Goal: Task Accomplishment & Management: Manage account settings

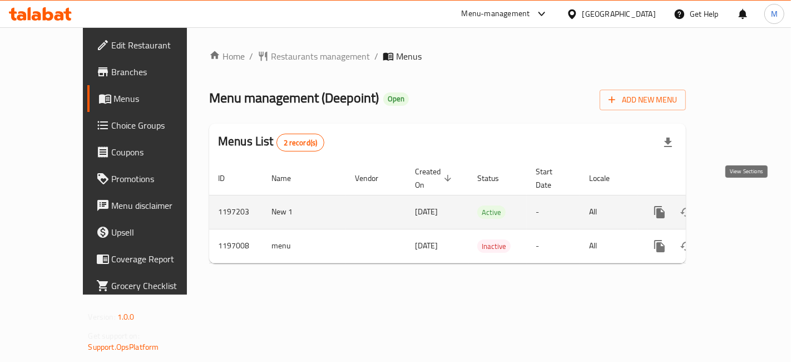
click at [749, 199] on link "enhanced table" at bounding box center [739, 212] width 27 height 27
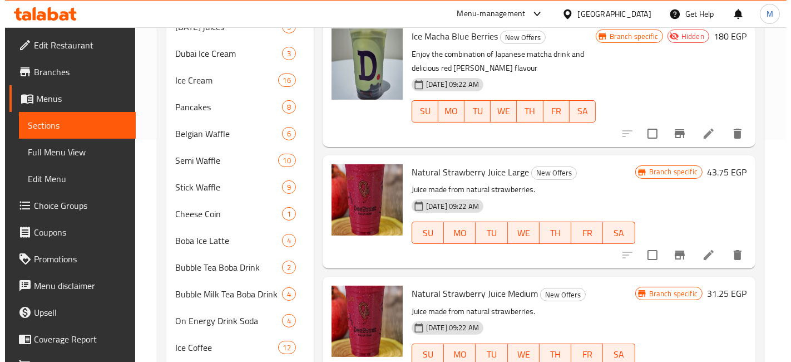
scroll to position [370, 0]
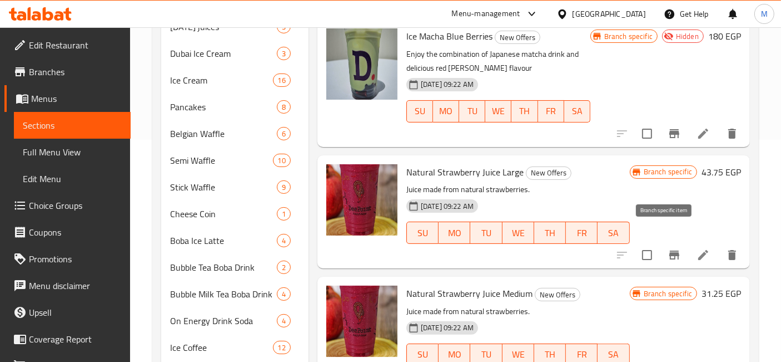
click at [661, 241] on button "Branch-specific-item" at bounding box center [674, 254] width 27 height 27
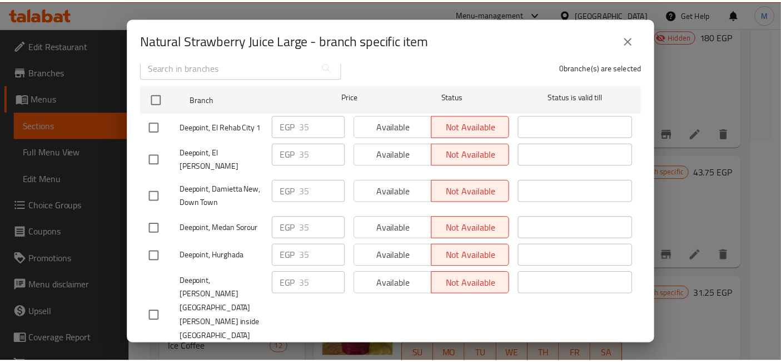
scroll to position [21, 0]
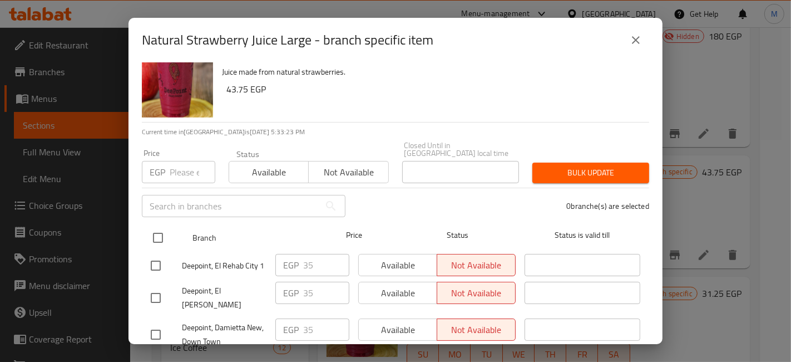
click at [162, 234] on input "checkbox" at bounding box center [157, 237] width 23 height 23
checkbox input "true"
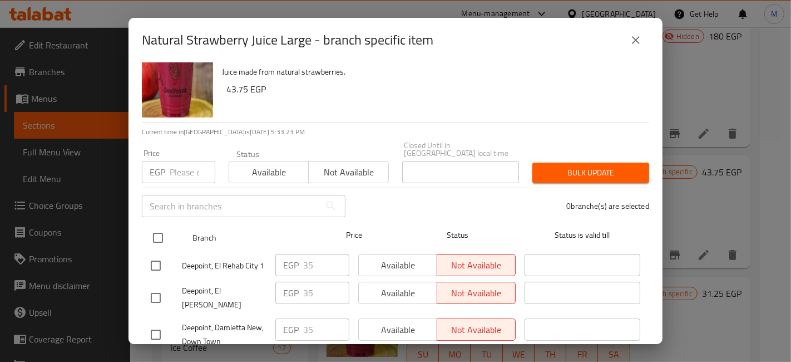
checkbox input "true"
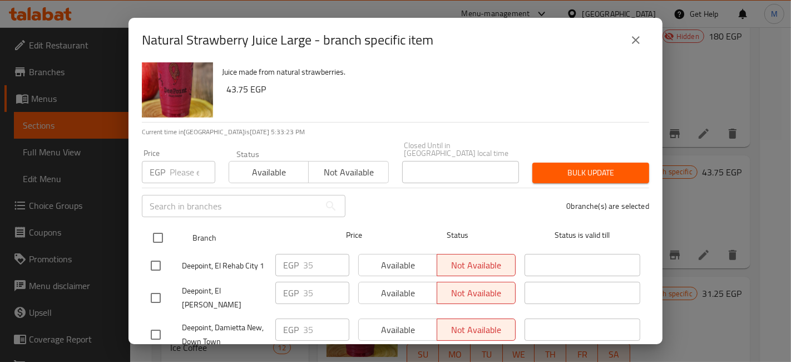
checkbox input "true"
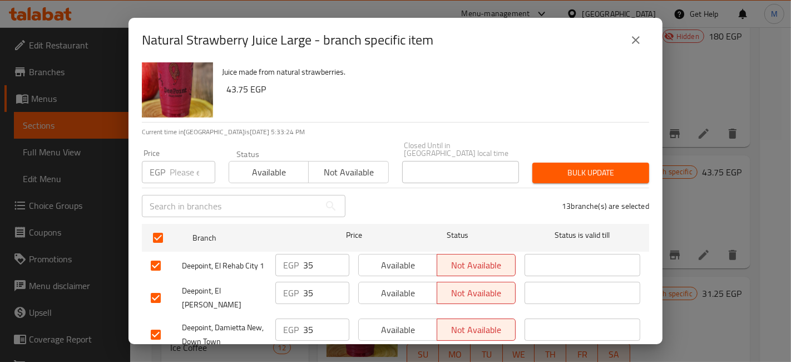
click at [636, 41] on icon "close" at bounding box center [636, 40] width 8 height 8
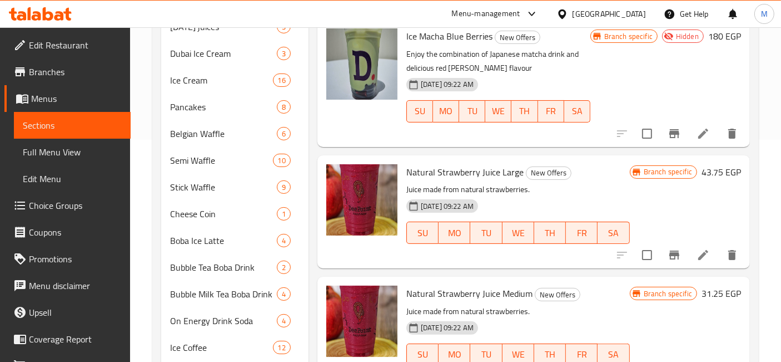
click at [729, 250] on icon "delete" at bounding box center [733, 255] width 8 height 10
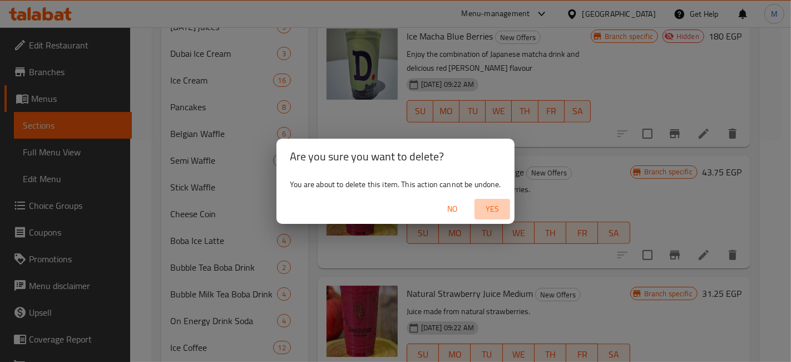
click at [502, 206] on span "Yes" at bounding box center [492, 209] width 27 height 14
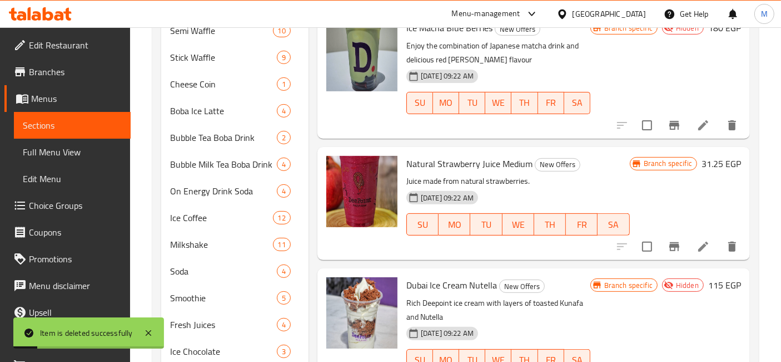
scroll to position [399, 0]
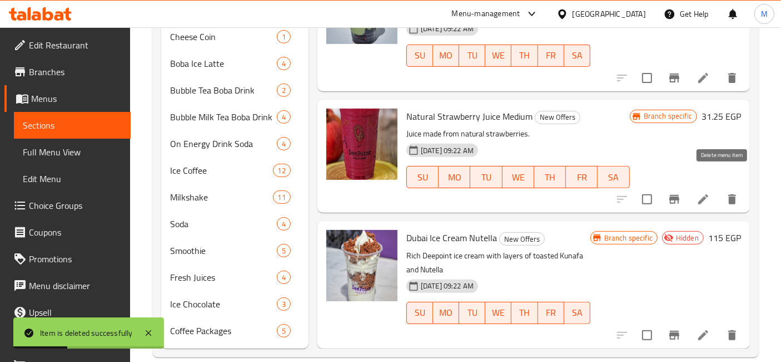
click at [726, 192] on icon "delete" at bounding box center [732, 198] width 13 height 13
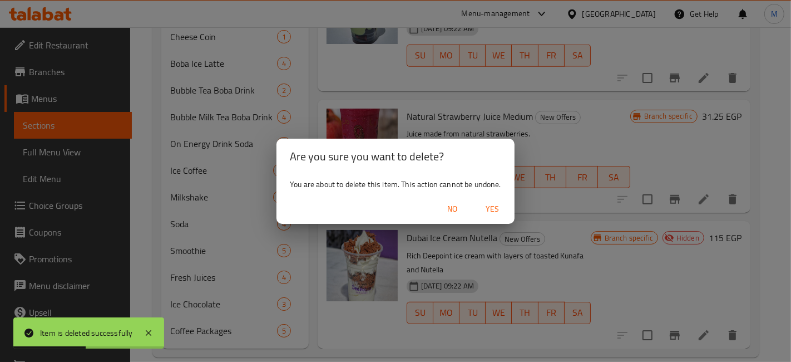
click at [488, 211] on span "Yes" at bounding box center [492, 209] width 27 height 14
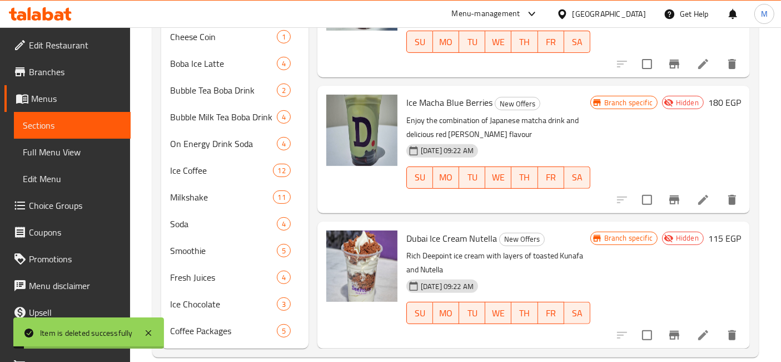
scroll to position [127, 0]
click at [57, 15] on icon at bounding box center [59, 15] width 9 height 9
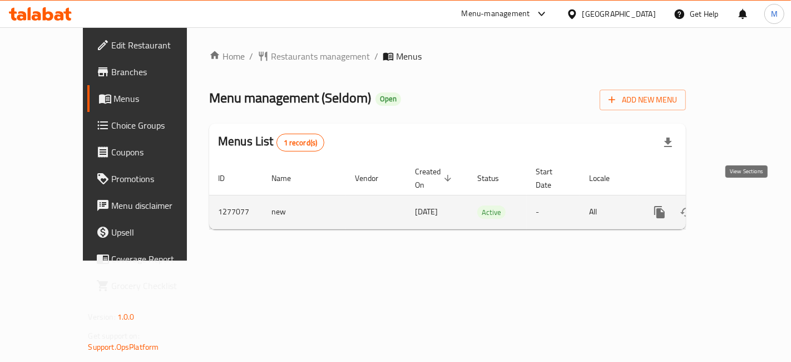
click at [744, 205] on icon "enhanced table" at bounding box center [739, 211] width 13 height 13
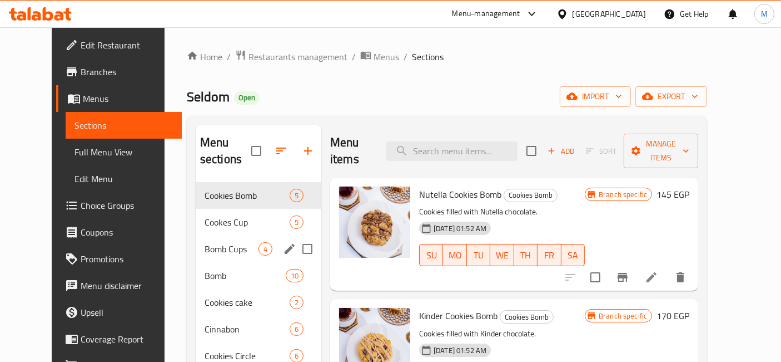
click at [217, 239] on div "Bomb Cups 4" at bounding box center [259, 248] width 126 height 27
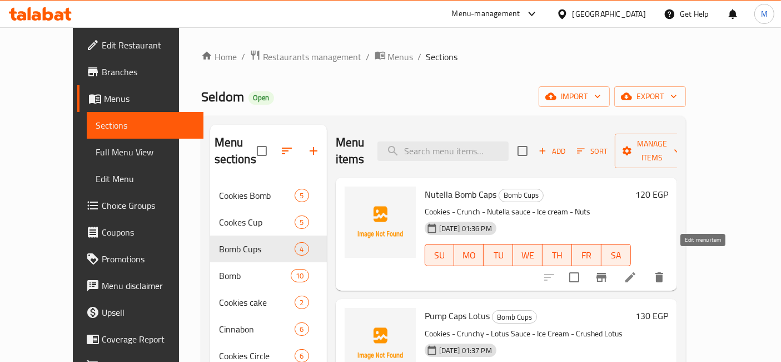
click at [637, 270] on icon at bounding box center [630, 276] width 13 height 13
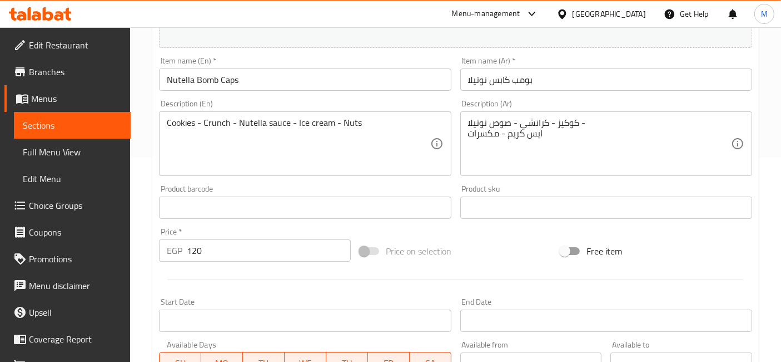
scroll to position [185, 0]
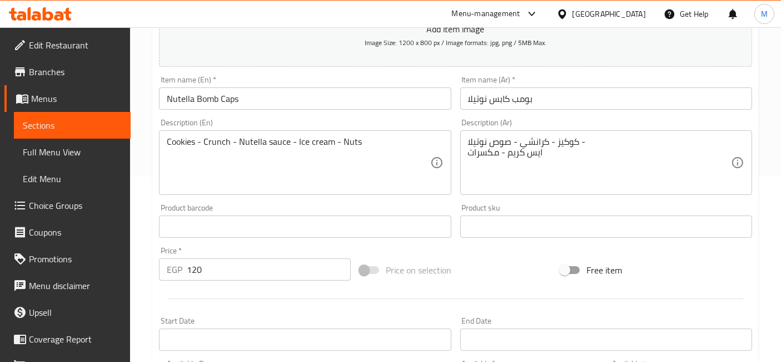
click at [519, 133] on div "كوكيز - كرانشي - صوص نوتيلا - ايس كريم - مكسرات Description (Ar)" at bounding box center [607, 162] width 292 height 65
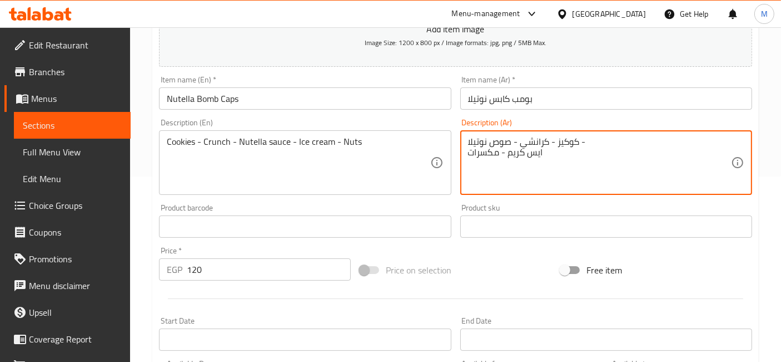
click at [522, 140] on textarea "كوكيز - كرانشي - صوص نوتيلا - ايس كريم - مكسرات" at bounding box center [599, 162] width 263 height 53
type textarea "f"
click at [558, 142] on textarea "بومب + كرانشي + صوص نوتيلا" at bounding box center [599, 162] width 263 height 53
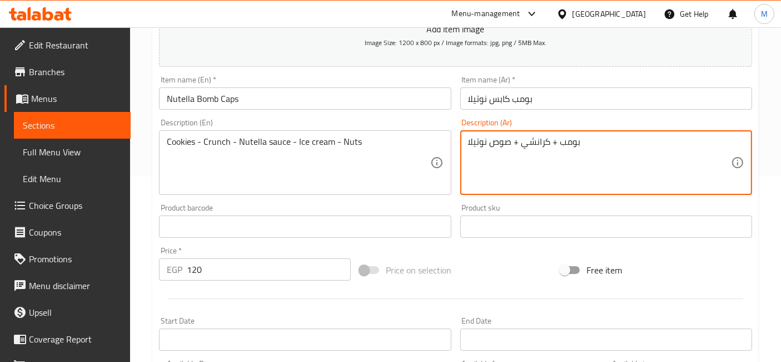
click at [558, 142] on textarea "بومب + كرانشي + صوص نوتيلا" at bounding box center [599, 162] width 263 height 53
type textarea "بومب + كرانشي + صوص نوتيلا"
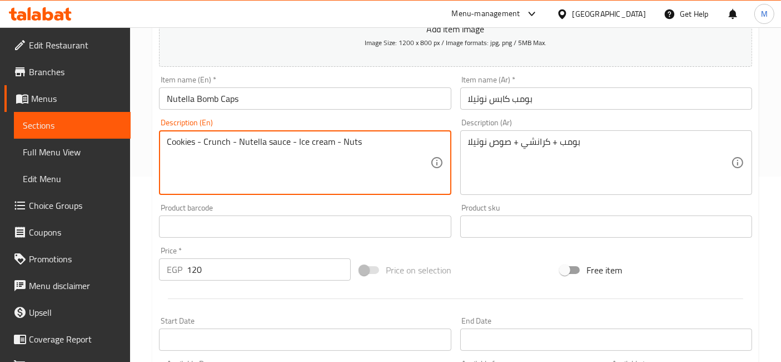
drag, startPoint x: 383, startPoint y: 145, endPoint x: 291, endPoint y: 143, distance: 91.8
click at [202, 93] on input "Nutella Bomb Caps" at bounding box center [305, 98] width 292 height 22
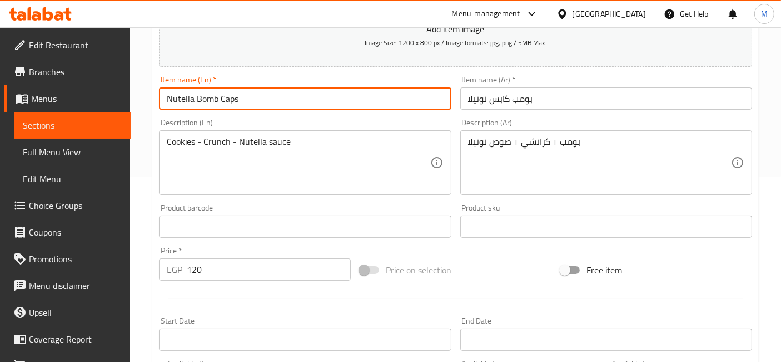
click at [202, 93] on input "Nutella Bomb Caps" at bounding box center [305, 98] width 292 height 22
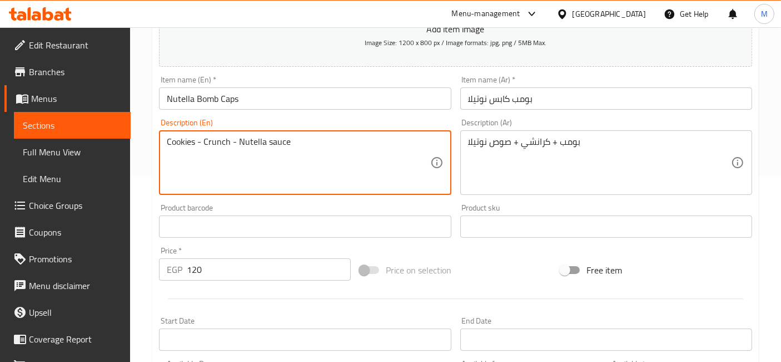
click at [187, 136] on textarea "Cookies - Crunch - Nutella sauce" at bounding box center [298, 162] width 263 height 53
paste textarea "Bomb"
type textarea "Bomb - Crunch - Nutella sauce"
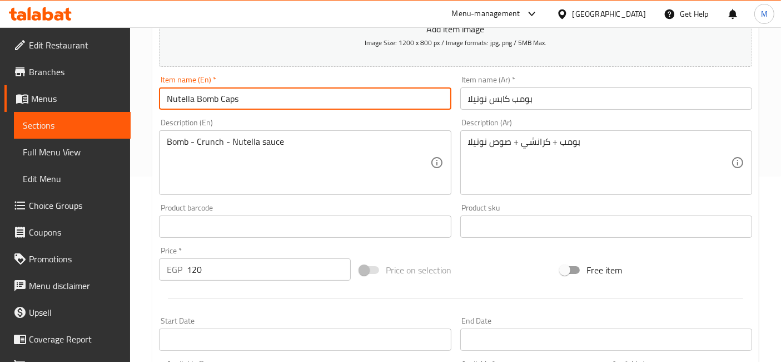
click at [343, 107] on input "Nutella Bomb Caps" at bounding box center [305, 98] width 292 height 22
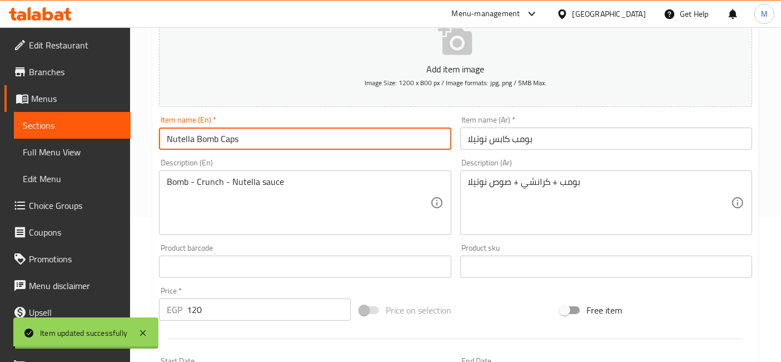
scroll to position [0, 0]
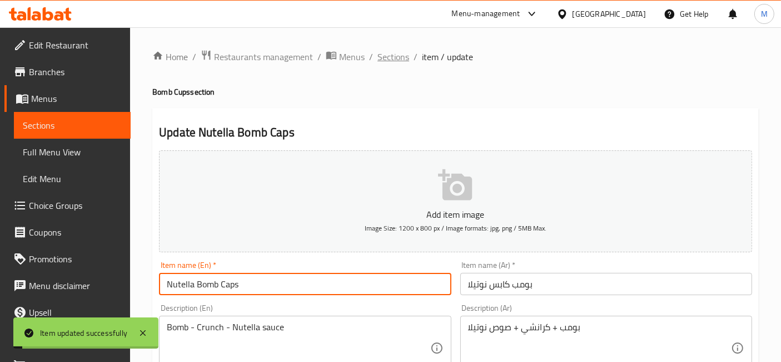
click at [405, 61] on span "Sections" at bounding box center [394, 56] width 32 height 13
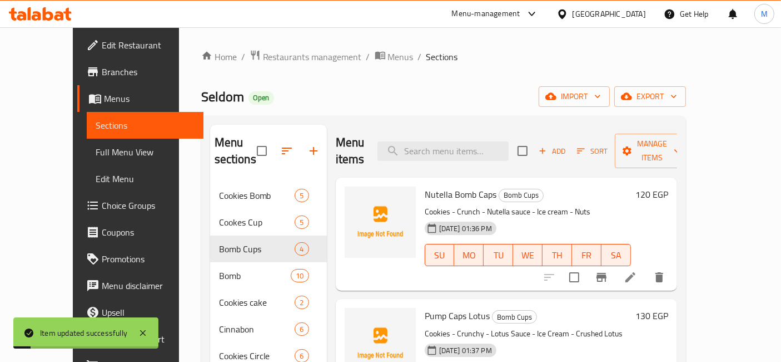
scroll to position [62, 0]
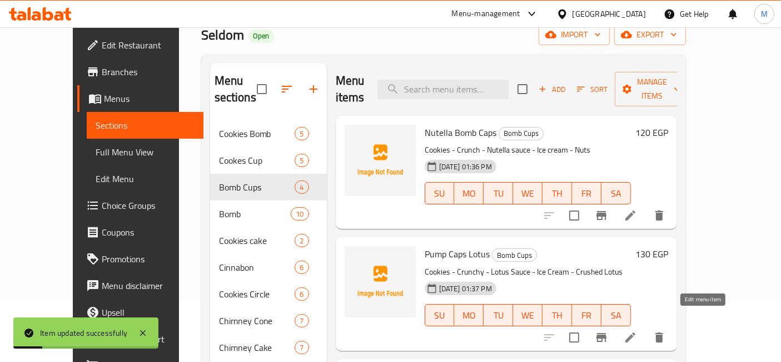
click at [637, 330] on icon at bounding box center [630, 336] width 13 height 13
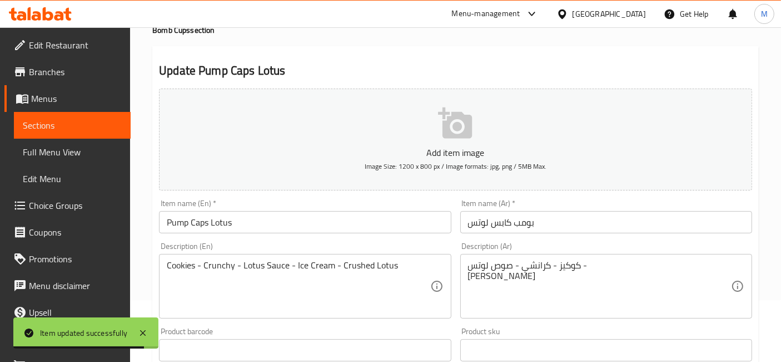
scroll to position [123, 0]
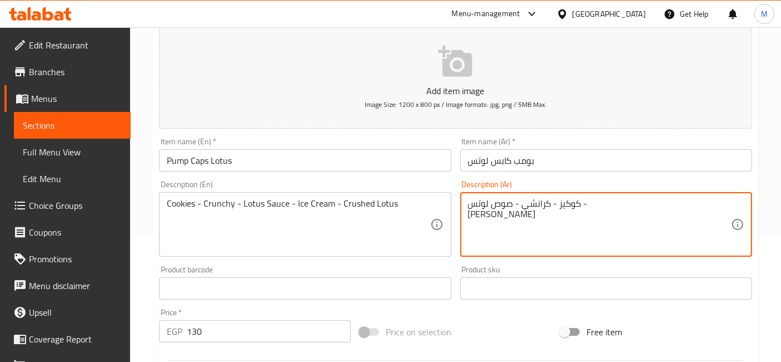
click at [570, 202] on textarea "كوكيز - كرانشي - صوص لوتس - [PERSON_NAME]" at bounding box center [599, 224] width 263 height 53
click at [546, 214] on textarea "- كرانشي - صوص لوتس - ايس كريم - لوتس مجروش" at bounding box center [599, 224] width 263 height 53
click at [499, 216] on textarea "- كرانشي - صوص لوتس - ايسكريم - [PERSON_NAME]" at bounding box center [599, 224] width 263 height 53
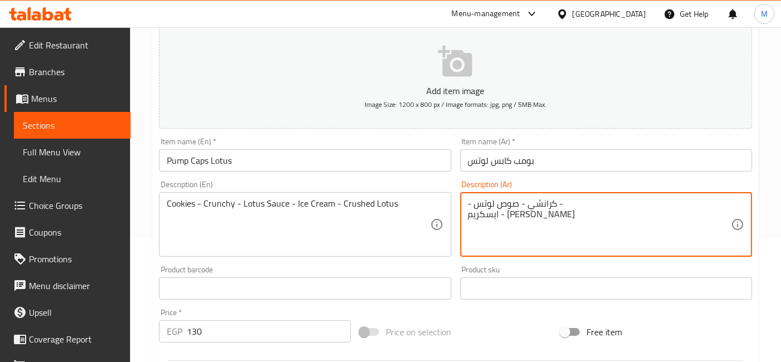
click at [499, 216] on textarea "- كرانشي - صوص لوتس - ايسكريم - [PERSON_NAME]" at bounding box center [599, 224] width 263 height 53
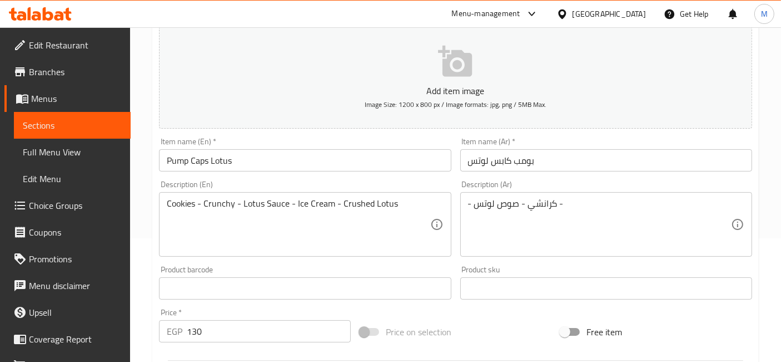
click at [465, 202] on div "- كرانشي - صوص لوتس - Description (Ar)" at bounding box center [607, 224] width 292 height 65
click at [466, 201] on div "- كرانشي - صوص لوتس - Description (Ar)" at bounding box center [607, 224] width 292 height 65
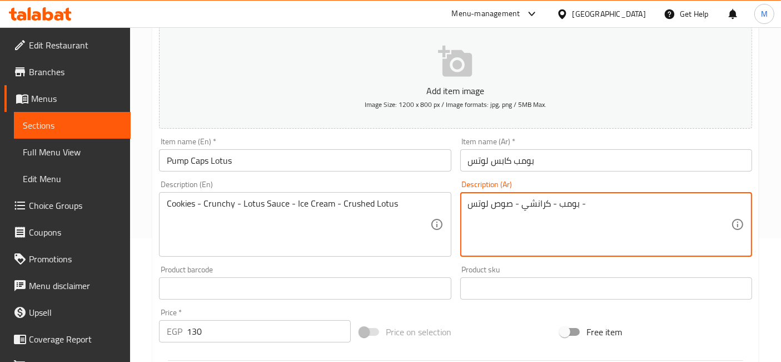
type textarea "بومب - كرانشي - صوص لوتس -"
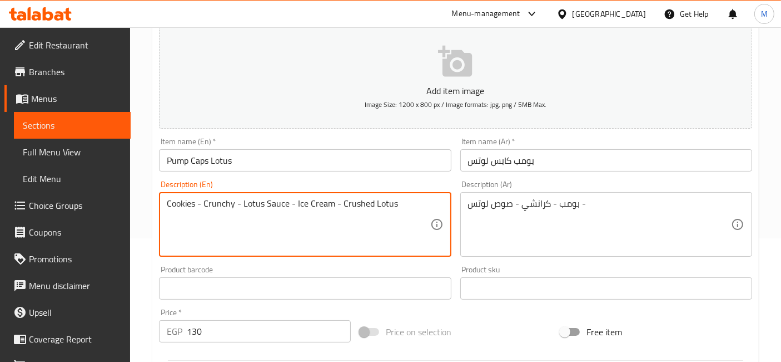
drag, startPoint x: 403, startPoint y: 208, endPoint x: 289, endPoint y: 194, distance: 114.4
click at [179, 160] on input "Pump Caps Lotus" at bounding box center [305, 160] width 292 height 22
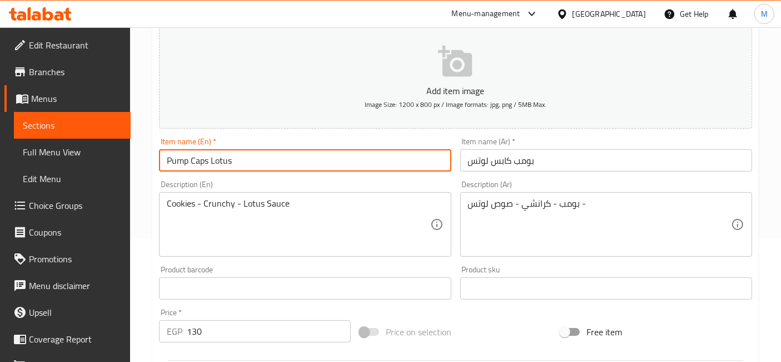
click at [177, 160] on input "Pump Caps Lotus" at bounding box center [305, 160] width 292 height 22
click at [176, 195] on div "Cookies - Crunchy - Lotus Sauce Description (En)" at bounding box center [305, 224] width 292 height 65
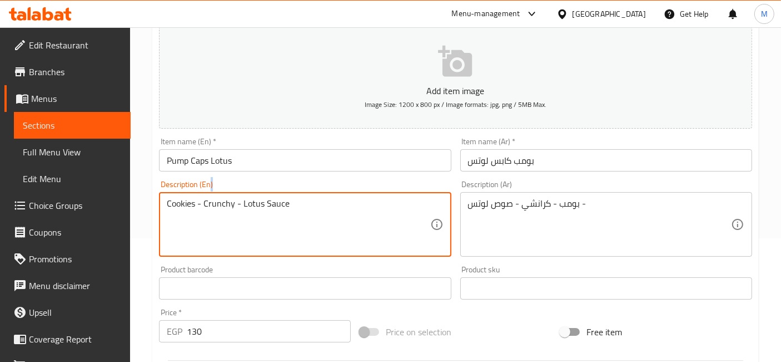
click at [176, 196] on div "Cookies - Crunchy - Lotus Sauce Description (En)" at bounding box center [305, 224] width 292 height 65
click at [182, 205] on textarea "Cookies - Crunchy - Lotus Sauce" at bounding box center [298, 224] width 263 height 53
paste textarea "Pump"
click at [173, 202] on textarea "Pump - Crunchy - Lotus Sauce" at bounding box center [298, 224] width 263 height 53
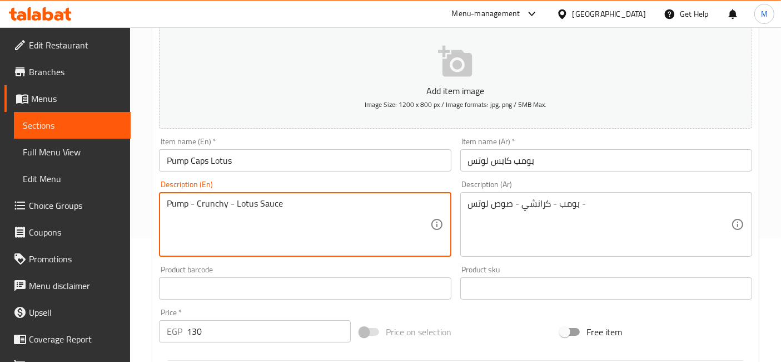
click at [173, 202] on textarea "Pump - Crunchy - Lotus Sauce" at bounding box center [298, 224] width 263 height 53
type textarea "Bomb- Crunchy - Lotus Sauce"
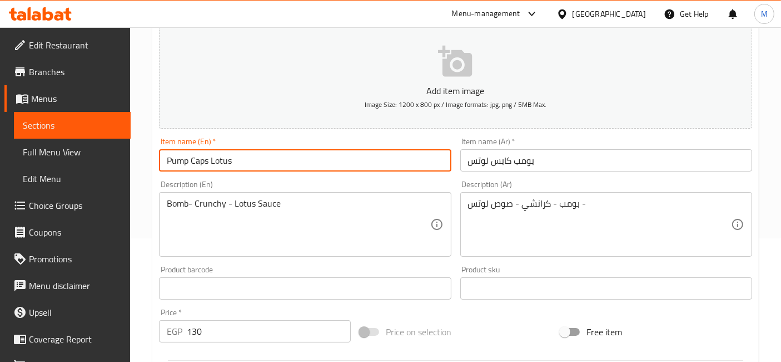
click at [238, 167] on input "Pump Caps Lotus" at bounding box center [305, 160] width 292 height 22
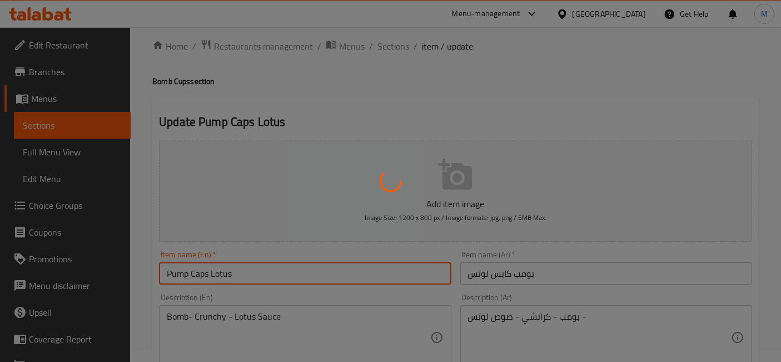
scroll to position [0, 0]
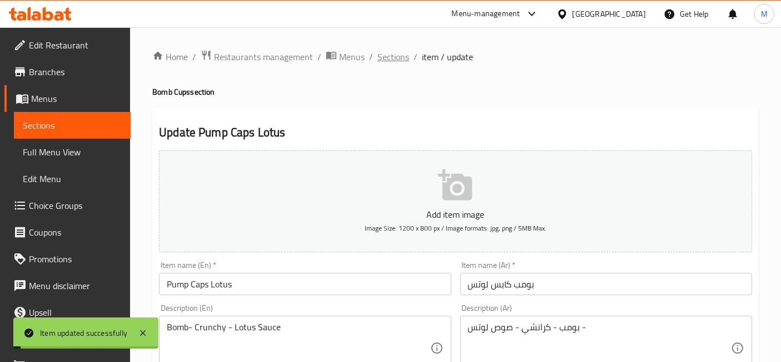
click at [378, 54] on span "Sections" at bounding box center [394, 56] width 32 height 13
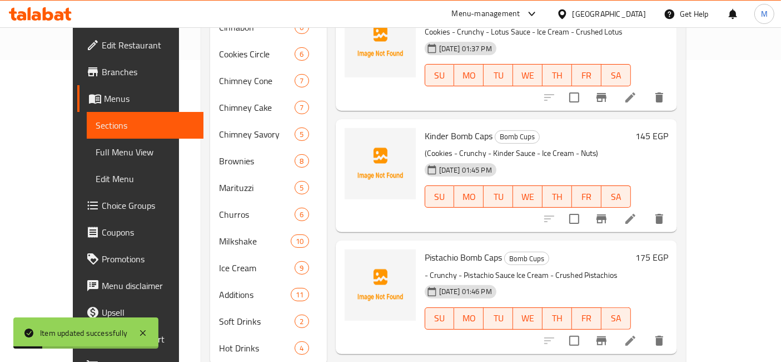
scroll to position [319, 0]
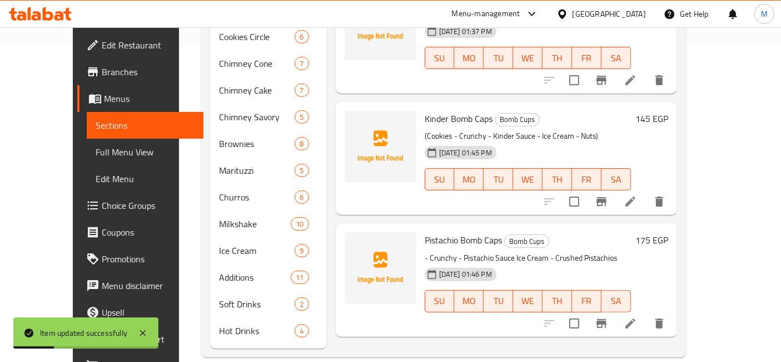
click at [673, 315] on div at bounding box center [604, 323] width 137 height 27
click at [636, 318] on icon at bounding box center [631, 323] width 10 height 10
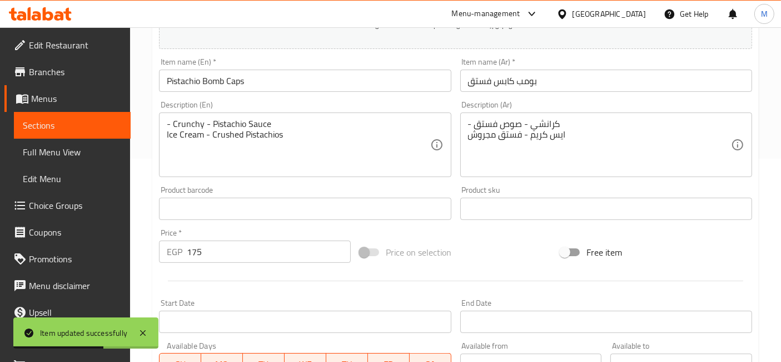
scroll to position [175, 0]
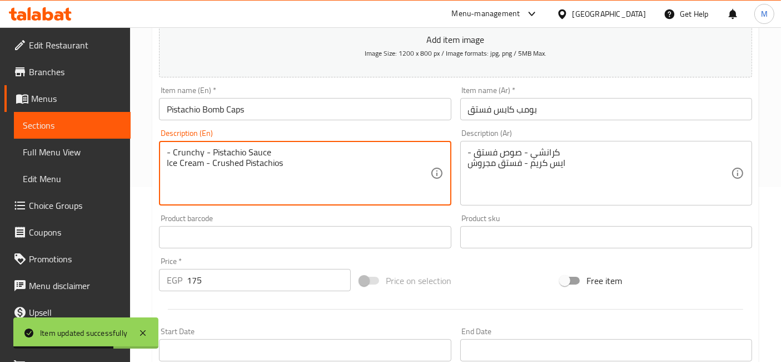
click at [260, 160] on textarea "- Crunchy - Pistachio Sauce Ice Cream - Crushed Pistachios" at bounding box center [298, 173] width 263 height 53
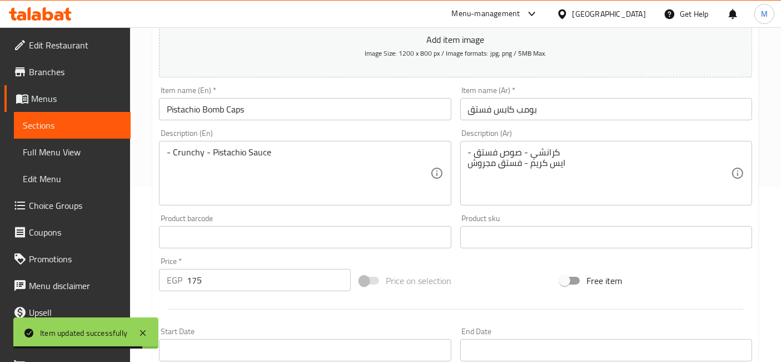
click at [166, 152] on div "- Crunchy - Pistachio Sauce Description (En)" at bounding box center [305, 173] width 292 height 65
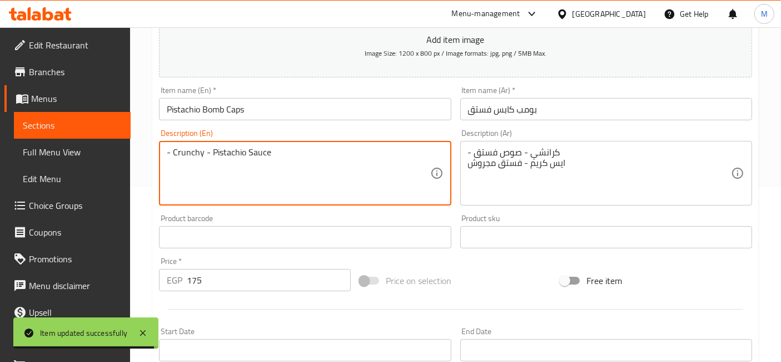
click at [166, 151] on div "- Crunchy - Pistachio Sauce Description (En)" at bounding box center [305, 173] width 292 height 65
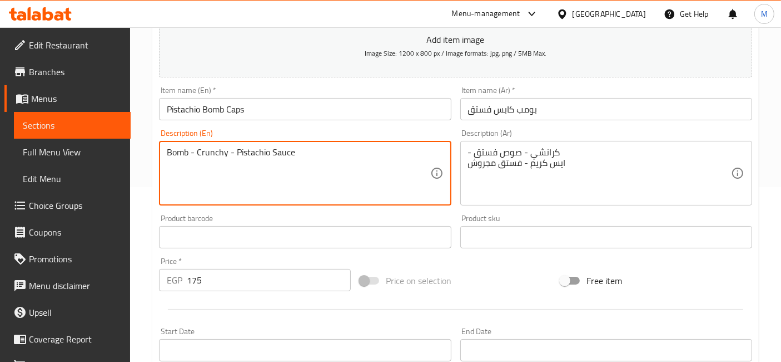
type textarea "Bomb - Crunchy - Pistachio Sauce"
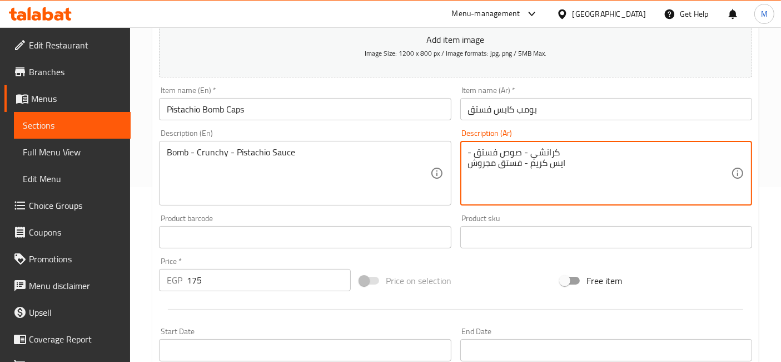
click at [547, 162] on textarea "- كرانشي - صوص فستق ايس كريم - فستق مجروش" at bounding box center [599, 173] width 263 height 53
click at [470, 151] on textarea "- كرانشي - صوص فستق" at bounding box center [599, 173] width 263 height 53
click at [531, 111] on input "بومب كابس فستق" at bounding box center [607, 109] width 292 height 22
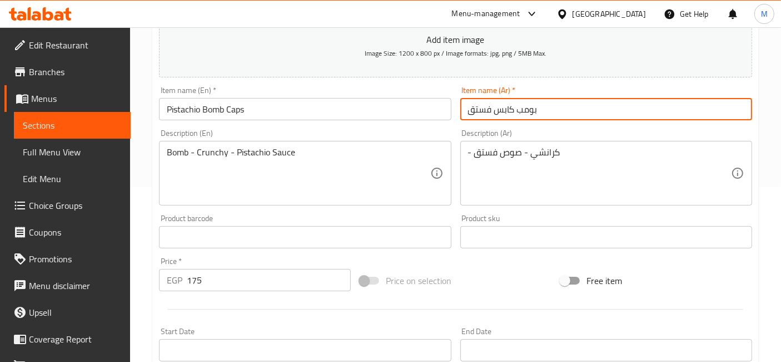
click at [531, 111] on input "بومب كابس فستق" at bounding box center [607, 109] width 292 height 22
click at [467, 147] on div "- كرانشي - صوص فستق Description (Ar)" at bounding box center [607, 173] width 292 height 65
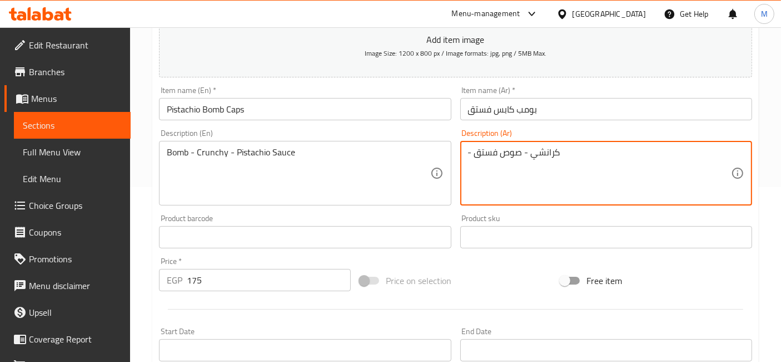
paste textarea "بومب"
type textarea "بومب - كرانشي - صوص فستق"
click at [548, 108] on input "بومب كابس فستق" at bounding box center [607, 109] width 292 height 22
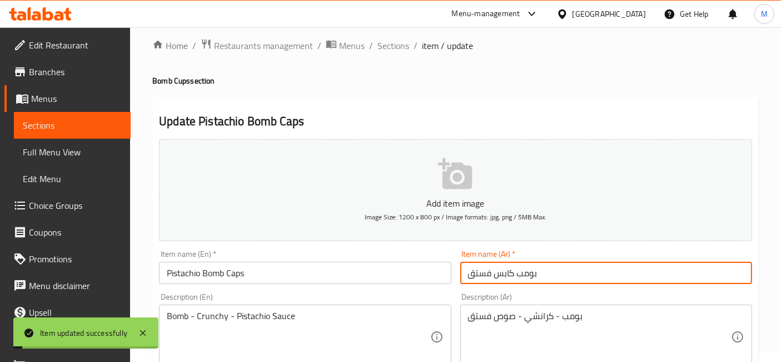
scroll to position [0, 0]
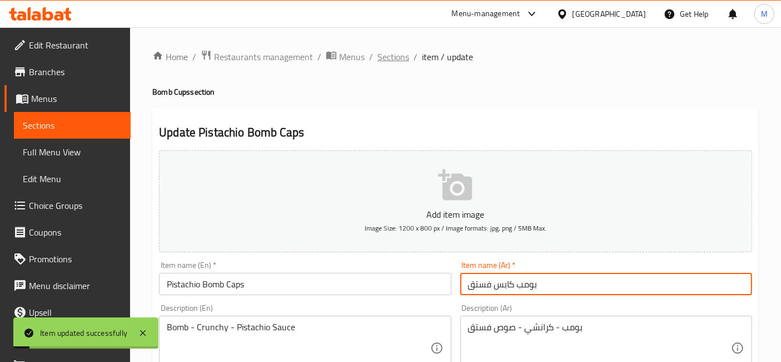
click at [403, 51] on span "Sections" at bounding box center [394, 56] width 32 height 13
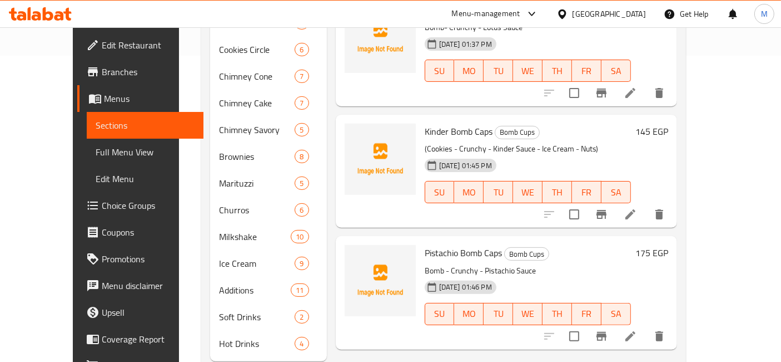
scroll to position [319, 0]
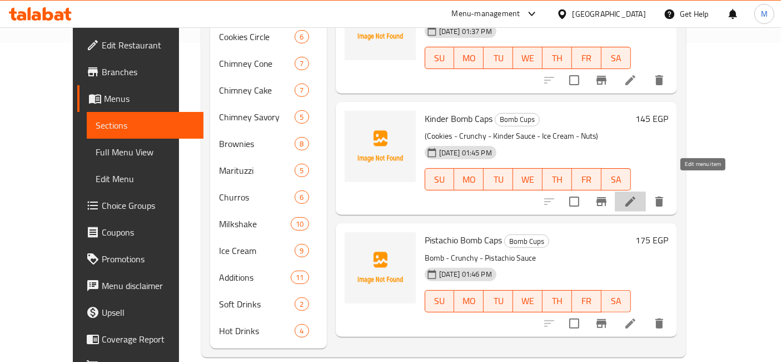
click at [637, 195] on icon at bounding box center [630, 201] width 13 height 13
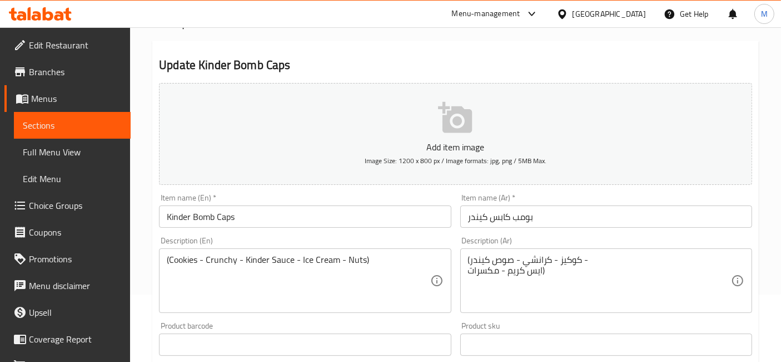
scroll to position [185, 0]
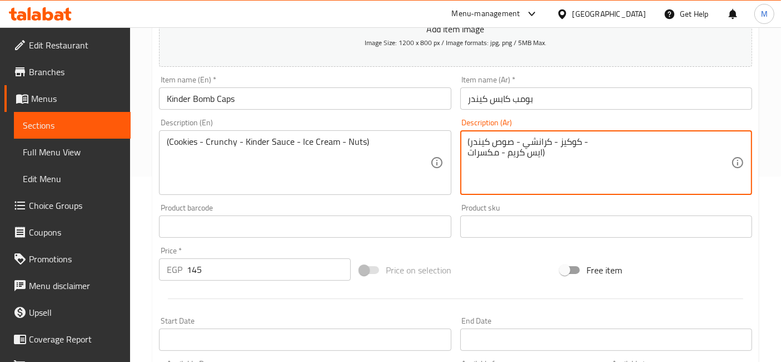
click at [523, 155] on textarea "(كوكيز - كرانشي - صوص كيندر - ايس كريم - مكسرات)" at bounding box center [599, 162] width 263 height 53
click at [568, 138] on textarea "(كوكيز - كرانشي - صوص كيندر -" at bounding box center [599, 162] width 263 height 53
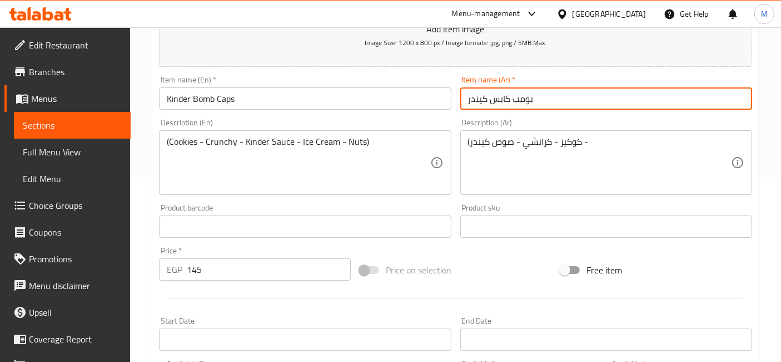
click at [523, 99] on input "بومب كابس كيندر" at bounding box center [607, 98] width 292 height 22
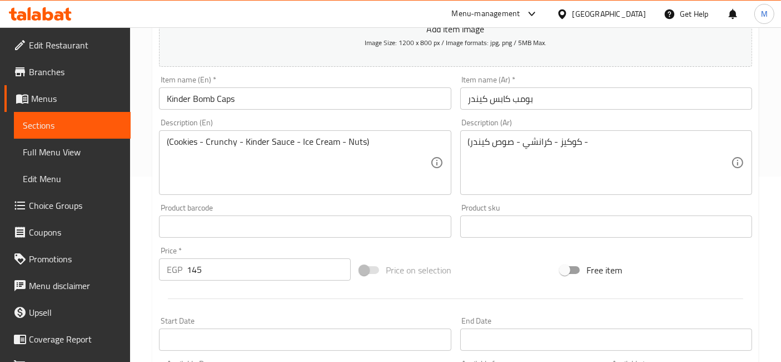
click at [572, 134] on div "(كوكيز - كرانشي - صوص كيندر - Description (Ar)" at bounding box center [607, 162] width 292 height 65
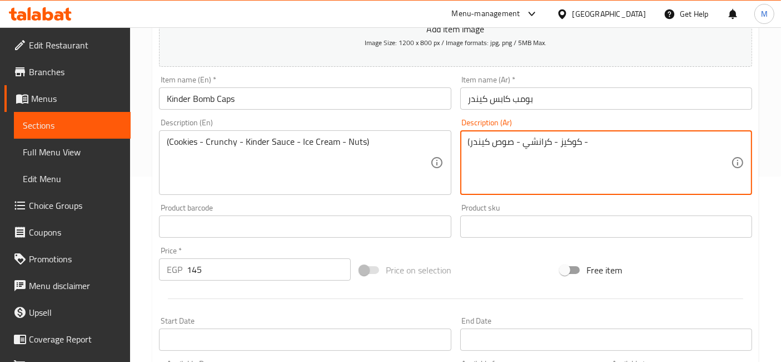
click at [572, 138] on textarea "(كوكيز - كرانشي - صوص كيندر -" at bounding box center [599, 162] width 263 height 53
paste textarea "بومب"
type textarea "(بومب - كرانشي - صوص كيندر -"
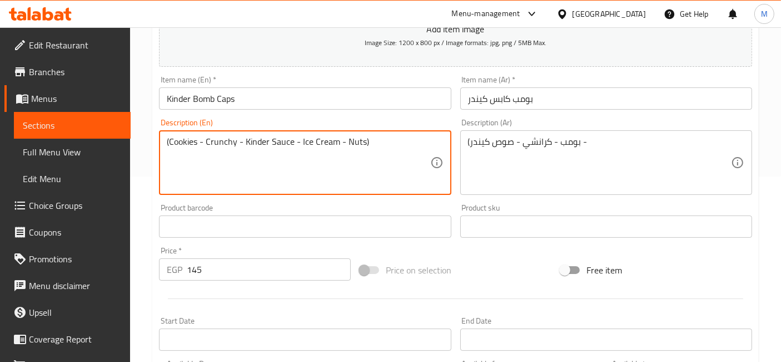
drag, startPoint x: 368, startPoint y: 141, endPoint x: 240, endPoint y: 142, distance: 127.4
click at [198, 98] on input "Kinder Bomb Caps" at bounding box center [305, 98] width 292 height 22
click at [168, 139] on textarea "(Cookies - Crunchy -" at bounding box center [298, 162] width 263 height 53
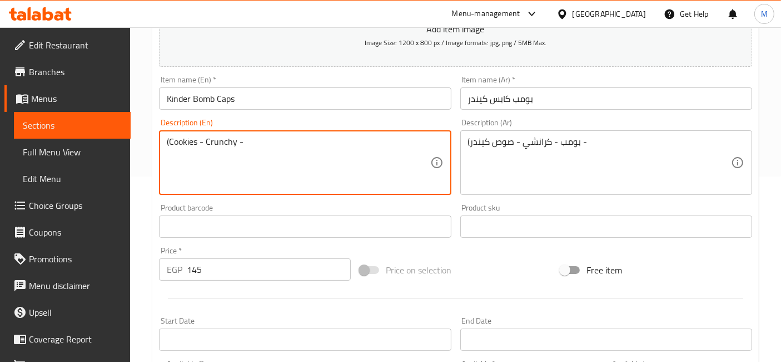
click at [168, 139] on textarea "(Cookies - Crunchy -" at bounding box center [298, 162] width 263 height 53
drag, startPoint x: 168, startPoint y: 139, endPoint x: 162, endPoint y: 140, distance: 6.2
click at [162, 140] on div "(Cookies - Crunchy - Description (En)" at bounding box center [305, 162] width 292 height 65
click at [170, 139] on textarea "(Cookies - Crunchy -" at bounding box center [298, 162] width 263 height 53
click at [165, 141] on div "(Cookies - Crunchy - Description (En)" at bounding box center [305, 162] width 292 height 65
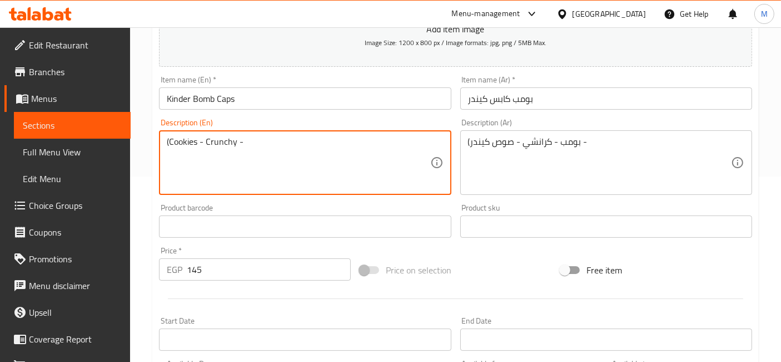
paste textarea "Bomb"
type textarea "Bomb -Cookies - Crunchy -"
click at [322, 96] on input "Kinder Bomb Caps" at bounding box center [305, 98] width 292 height 22
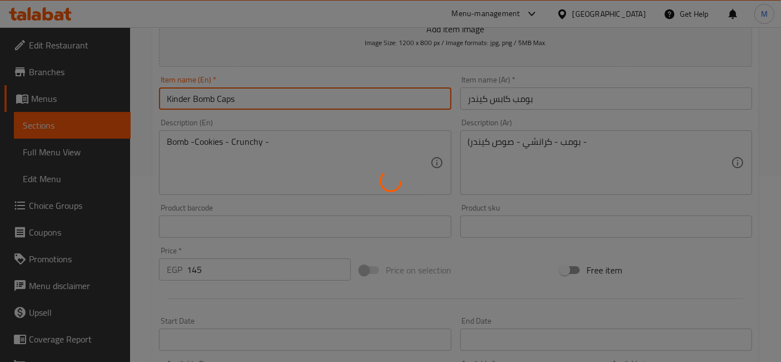
scroll to position [0, 0]
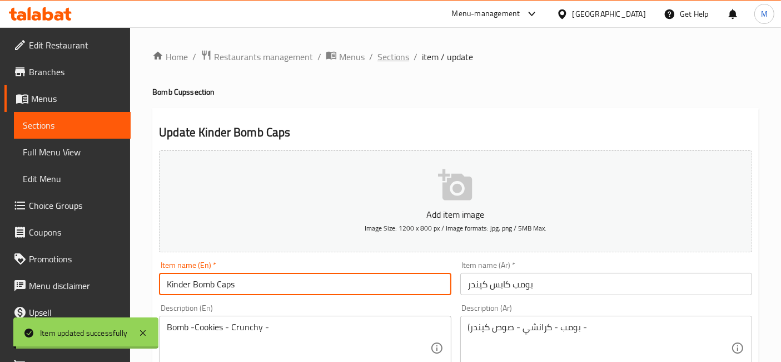
click at [402, 62] on span "Sections" at bounding box center [394, 56] width 32 height 13
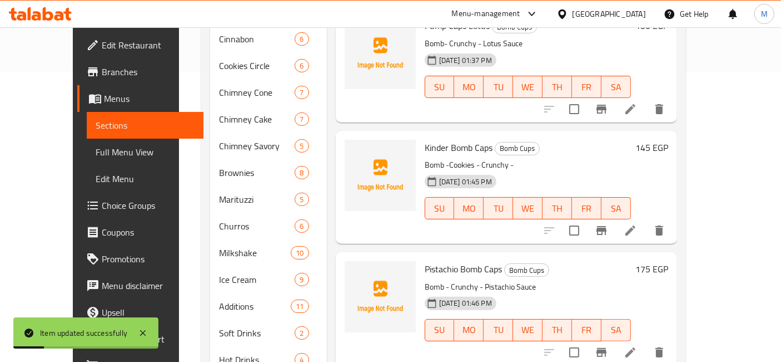
scroll to position [319, 0]
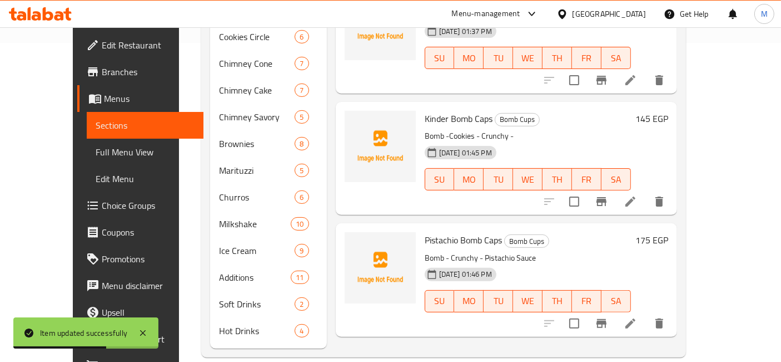
click at [646, 191] on li at bounding box center [630, 201] width 31 height 20
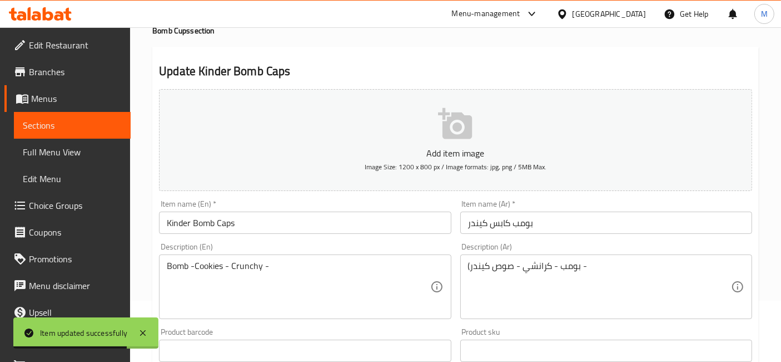
scroll to position [62, 0]
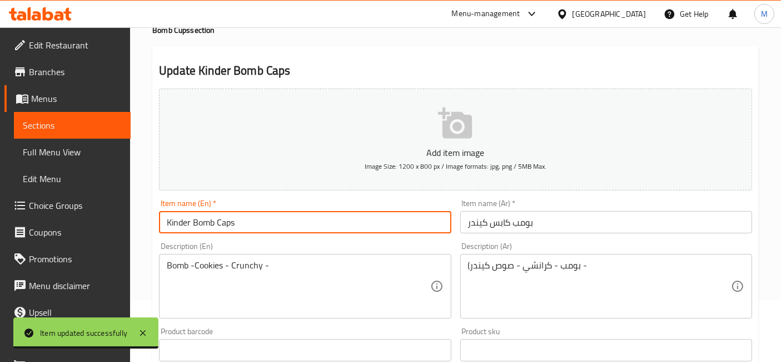
click at [177, 222] on input "Kinder Bomb Caps" at bounding box center [305, 222] width 292 height 22
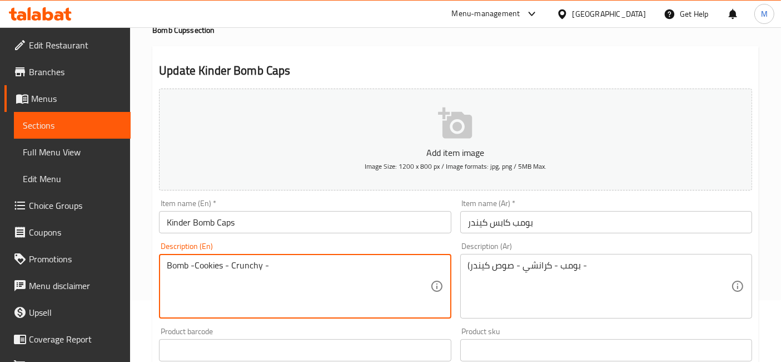
click at [211, 264] on textarea "Bomb -Cookies - Crunchy -" at bounding box center [298, 286] width 263 height 53
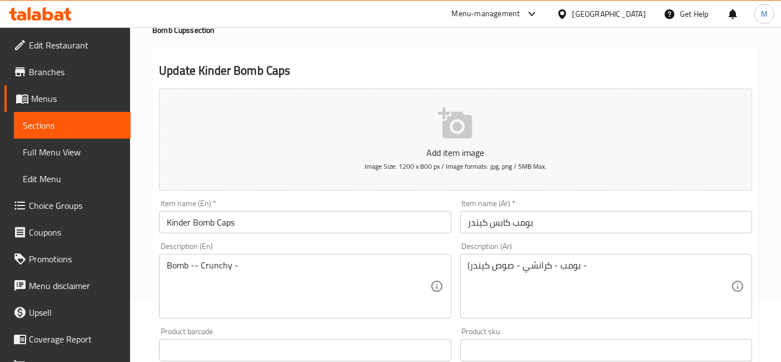
click at [265, 254] on div "Bomb -- Crunchy - Description (En)" at bounding box center [305, 286] width 292 height 65
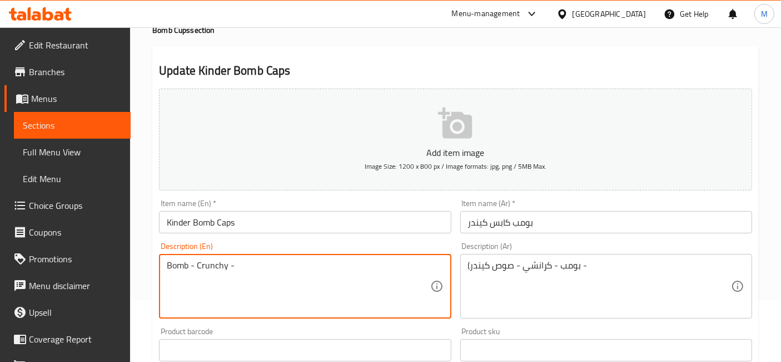
click at [247, 262] on textarea "Bomb - Crunchy -" at bounding box center [298, 286] width 263 height 53
paste textarea "Kinder"
type textarea "Bomb - Crunchy - Kinder Sauce"
click at [343, 212] on input "Kinder Bomb Caps" at bounding box center [305, 222] width 292 height 22
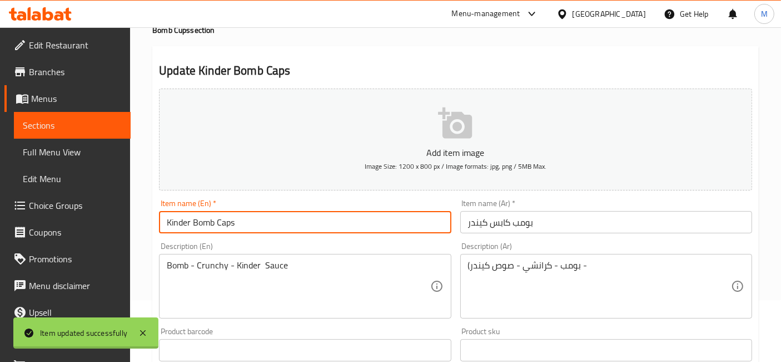
scroll to position [0, 0]
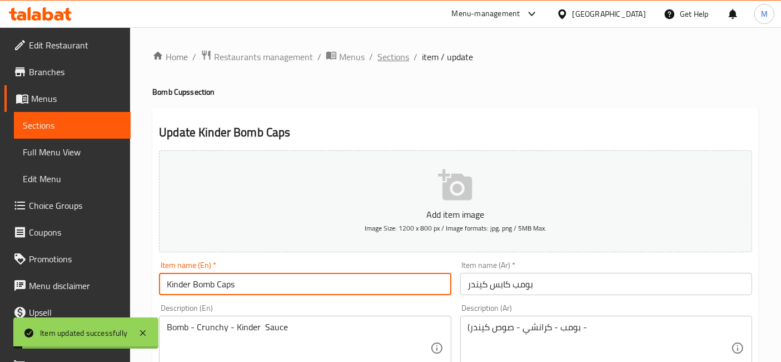
click at [390, 57] on span "Sections" at bounding box center [394, 56] width 32 height 13
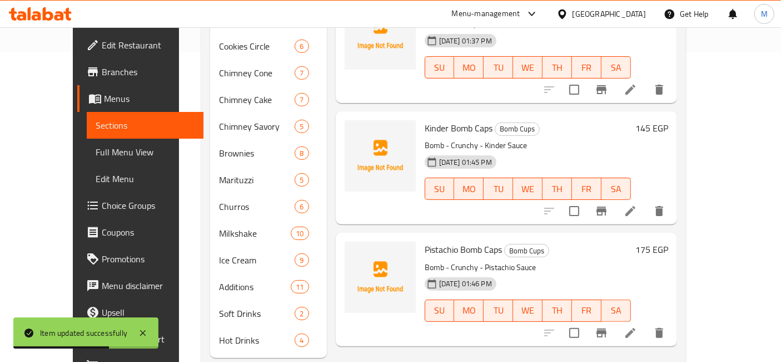
scroll to position [319, 0]
